Goal: Information Seeking & Learning: Learn about a topic

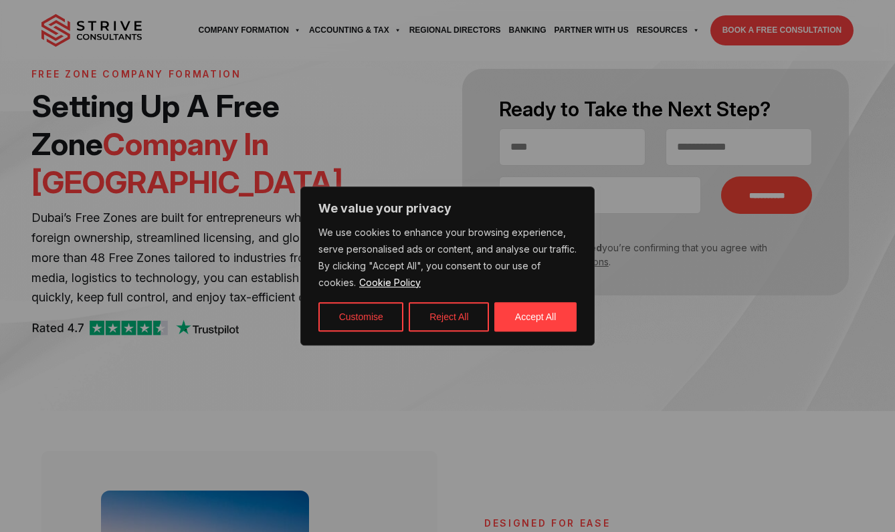
scroll to position [92, 0]
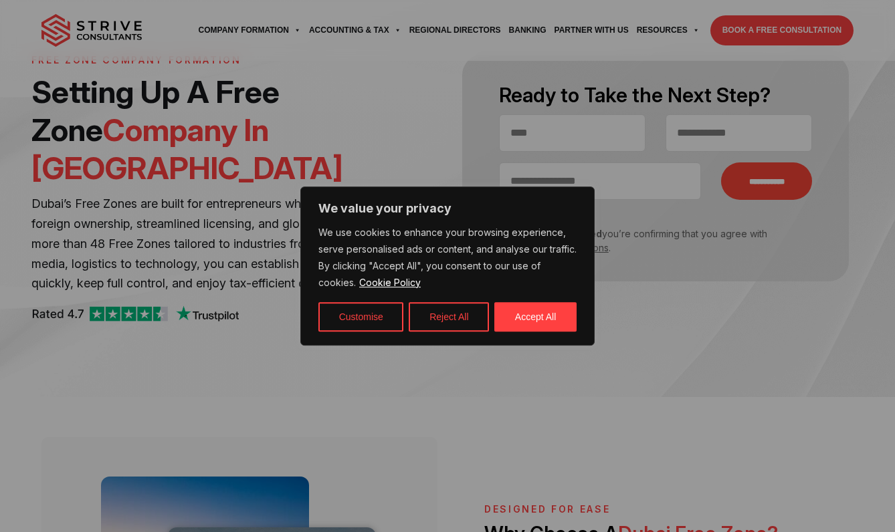
drag, startPoint x: 558, startPoint y: 309, endPoint x: 589, endPoint y: 281, distance: 41.7
click at [558, 310] on button "Accept All" at bounding box center [535, 316] width 82 height 29
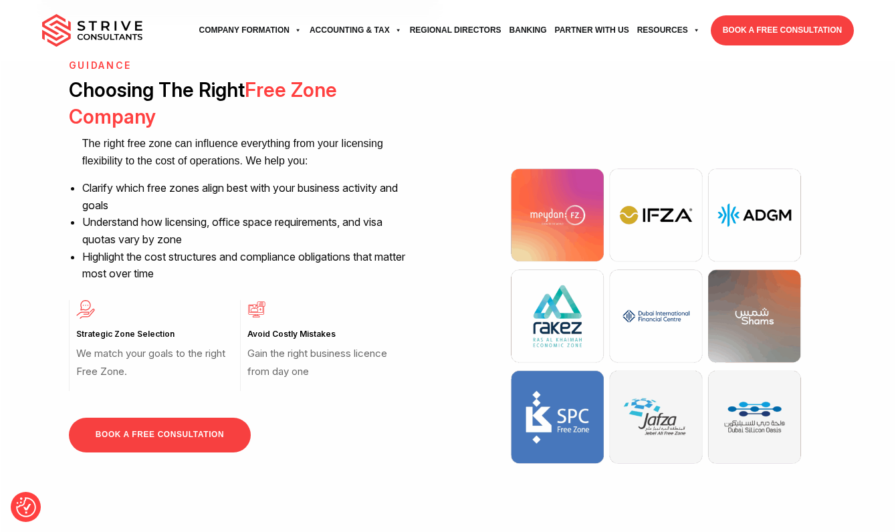
scroll to position [976, 0]
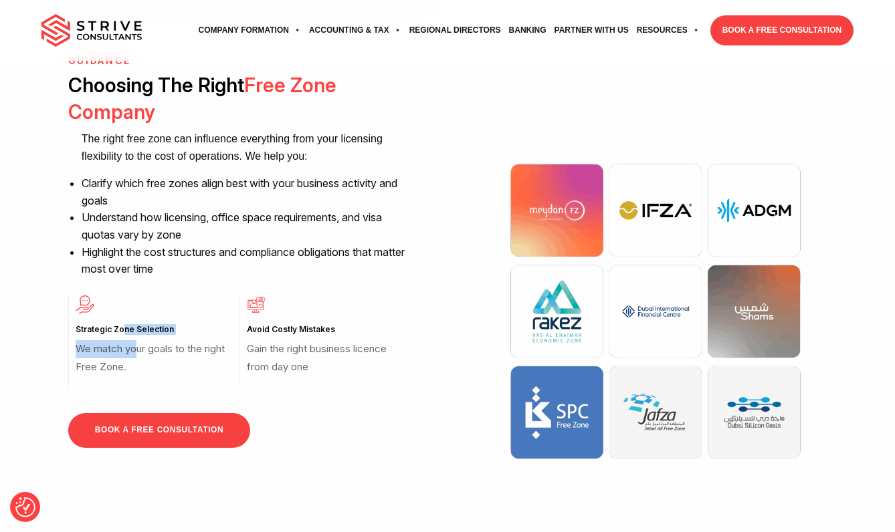
drag, startPoint x: 124, startPoint y: 295, endPoint x: 143, endPoint y: 298, distance: 19.7
click at [141, 297] on div "Strategic Zone Selection We match your goals to the right Free Zone." at bounding box center [153, 342] width 171 height 92
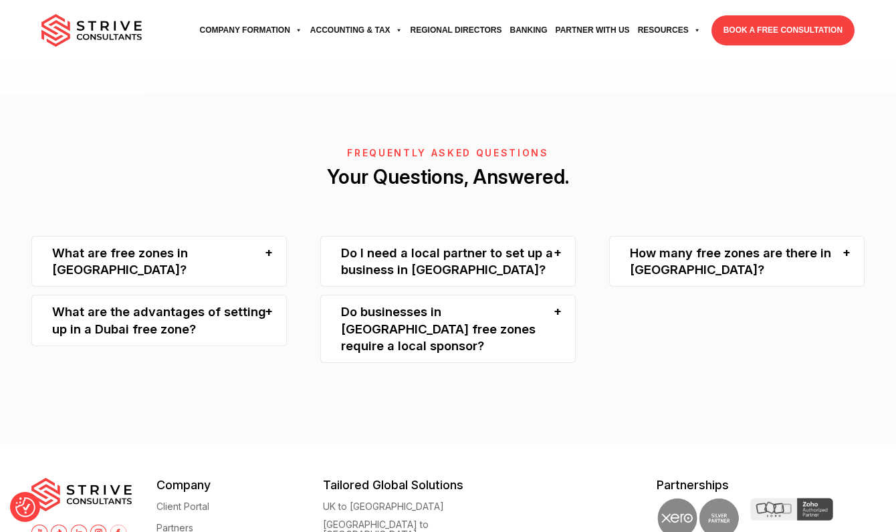
scroll to position [2832, 0]
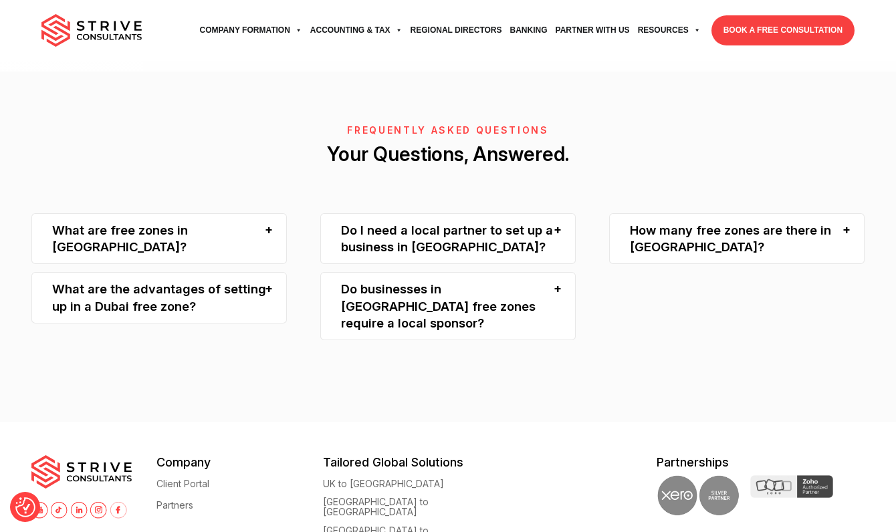
drag, startPoint x: 269, startPoint y: 183, endPoint x: 262, endPoint y: 183, distance: 6.7
click at [268, 213] on div "What are free zones in [GEOGRAPHIC_DATA]?" at bounding box center [158, 238] width 255 height 51
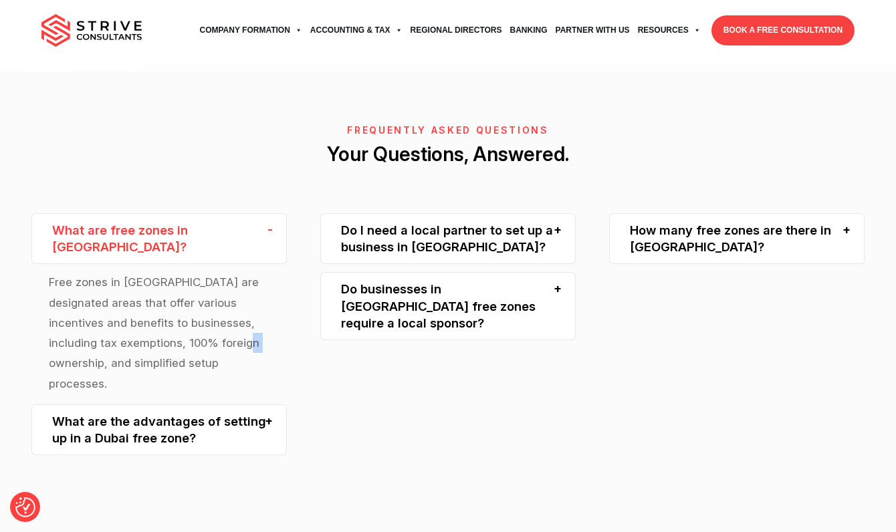
drag, startPoint x: 180, startPoint y: 283, endPoint x: 192, endPoint y: 284, distance: 12.1
click at [191, 284] on p "Free zones in [GEOGRAPHIC_DATA] are designated areas that offer various incenti…" at bounding box center [159, 333] width 221 height 122
click at [218, 280] on p "Free zones in [GEOGRAPHIC_DATA] are designated areas that offer various incenti…" at bounding box center [159, 333] width 221 height 122
